Goal: Check status: Check status

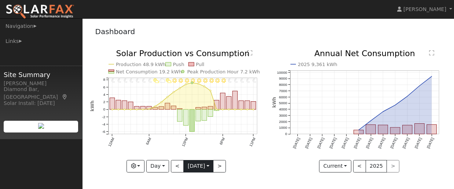
click at [207, 165] on input "[DATE]" at bounding box center [198, 166] width 29 height 12
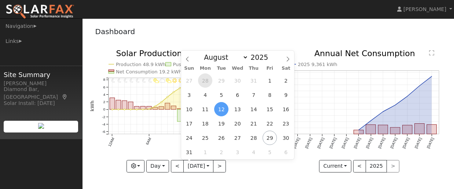
click at [202, 81] on span "28" at bounding box center [205, 80] width 14 height 14
type input "[DATE]"
select select "6"
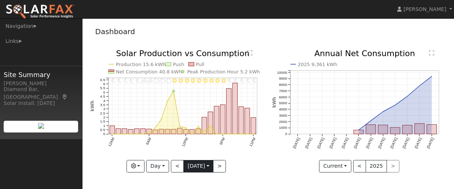
click at [211, 168] on input "[DATE]" at bounding box center [198, 166] width 29 height 12
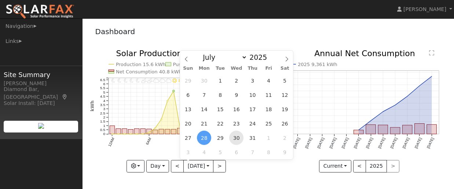
click at [235, 136] on span "30" at bounding box center [236, 138] width 14 height 14
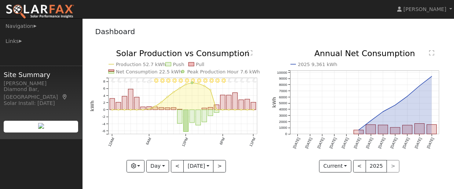
click at [182, 30] on div "Dashboard" at bounding box center [268, 33] width 356 height 22
click at [208, 162] on input "[DATE]" at bounding box center [198, 166] width 29 height 12
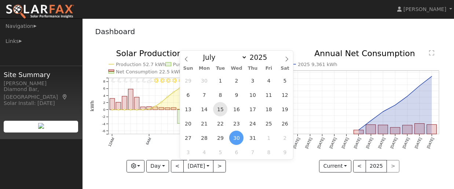
click at [221, 109] on span "15" at bounding box center [220, 109] width 14 height 14
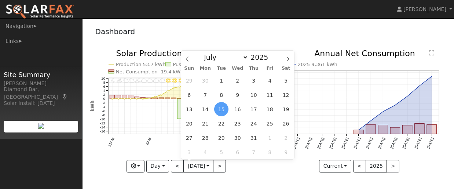
click at [186, 24] on div "Dashboard" at bounding box center [268, 33] width 356 height 22
click at [209, 165] on input "[DATE]" at bounding box center [198, 166] width 29 height 12
click at [239, 139] on span "30" at bounding box center [237, 138] width 14 height 14
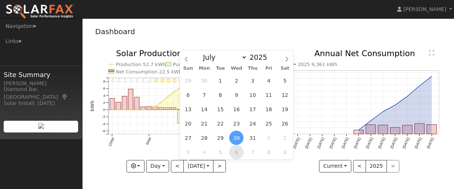
click at [235, 151] on span "6" at bounding box center [236, 152] width 14 height 14
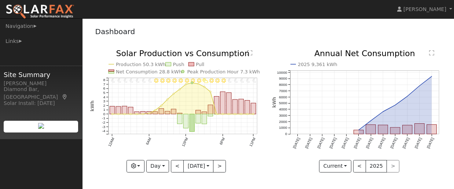
click at [212, 167] on input "[DATE]" at bounding box center [198, 166] width 29 height 12
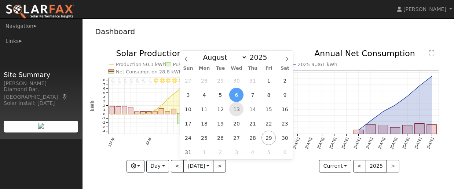
click at [237, 108] on span "13" at bounding box center [236, 109] width 14 height 14
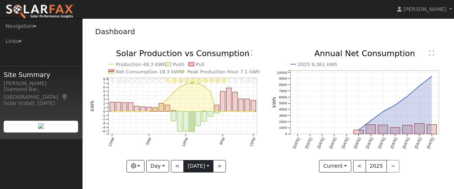
click at [210, 166] on input "[DATE]" at bounding box center [198, 166] width 29 height 12
click at [219, 165] on button ">" at bounding box center [219, 166] width 13 height 12
type input "[DATE]"
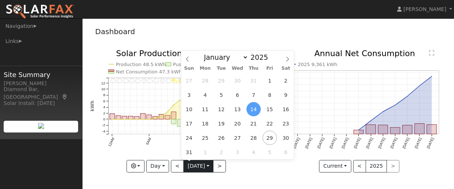
click at [208, 165] on input "[DATE]" at bounding box center [198, 166] width 29 height 12
click at [220, 137] on span "26" at bounding box center [221, 138] width 14 height 14
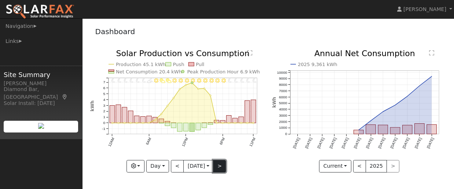
click at [222, 168] on button ">" at bounding box center [219, 166] width 13 height 12
type input "[DATE]"
